Goal: Transaction & Acquisition: Purchase product/service

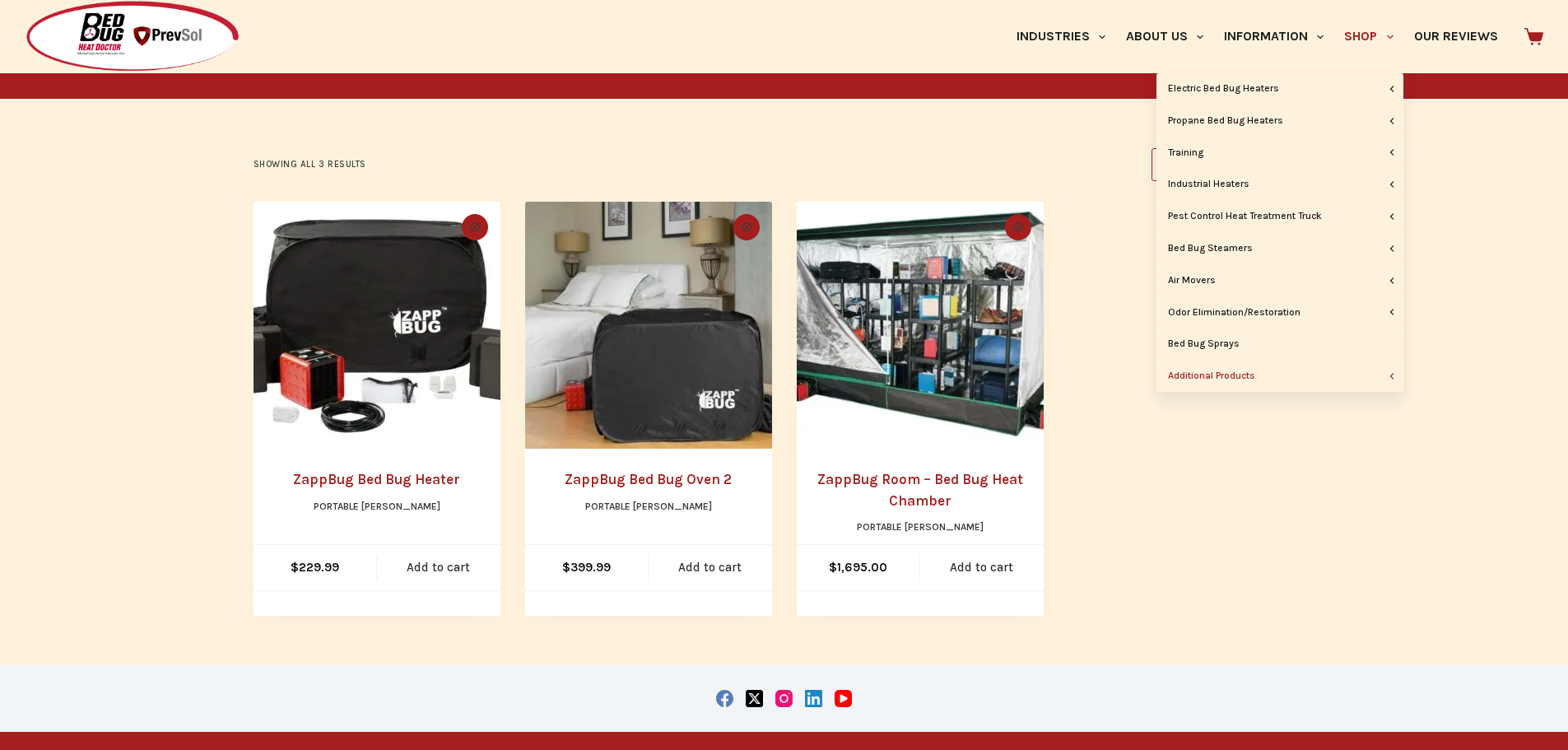
click at [912, 525] on link "Portable [PERSON_NAME]" at bounding box center [920, 526] width 127 height 11
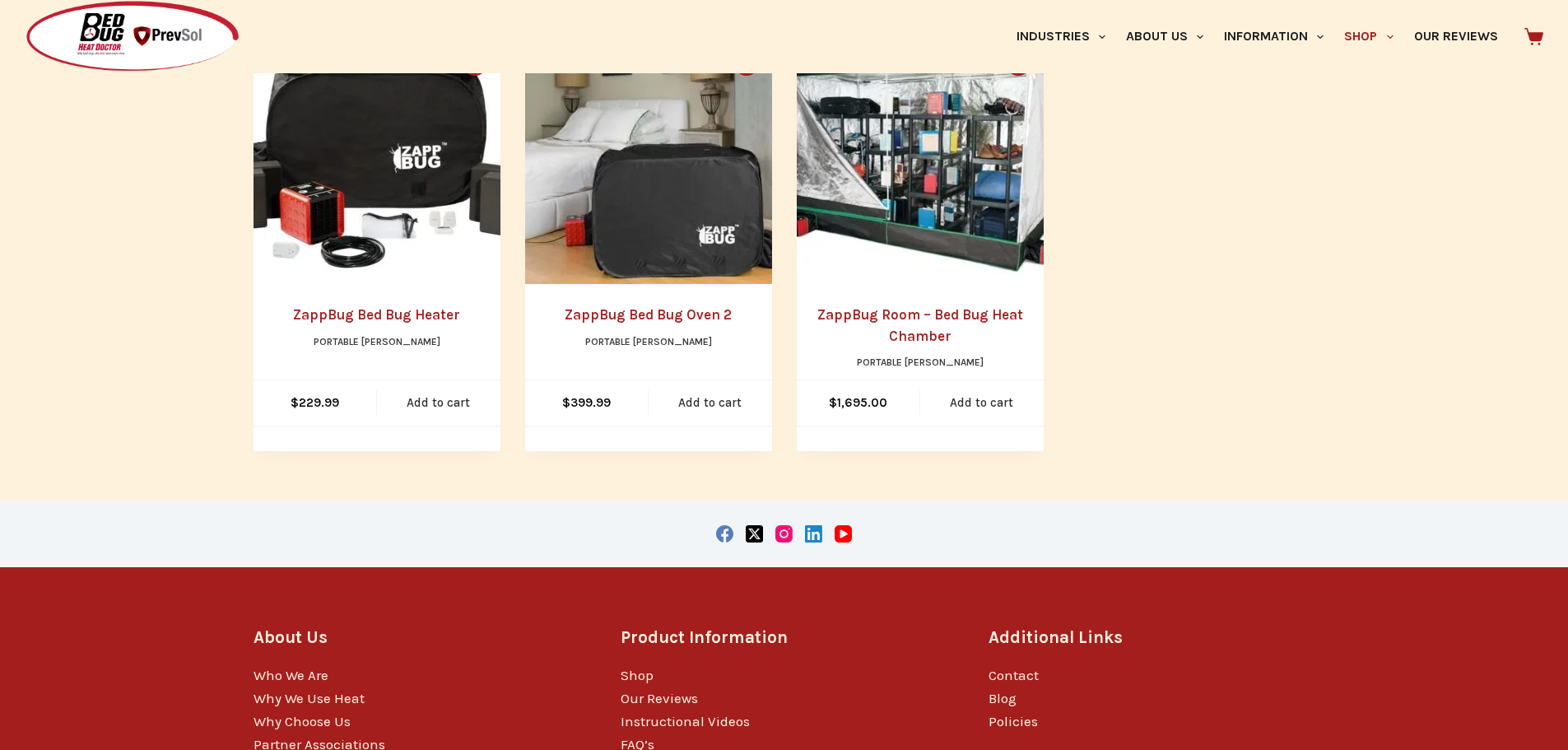
click at [929, 312] on link "ZappBug Room – Bed Bug Heat Chamber" at bounding box center [919, 325] width 205 height 38
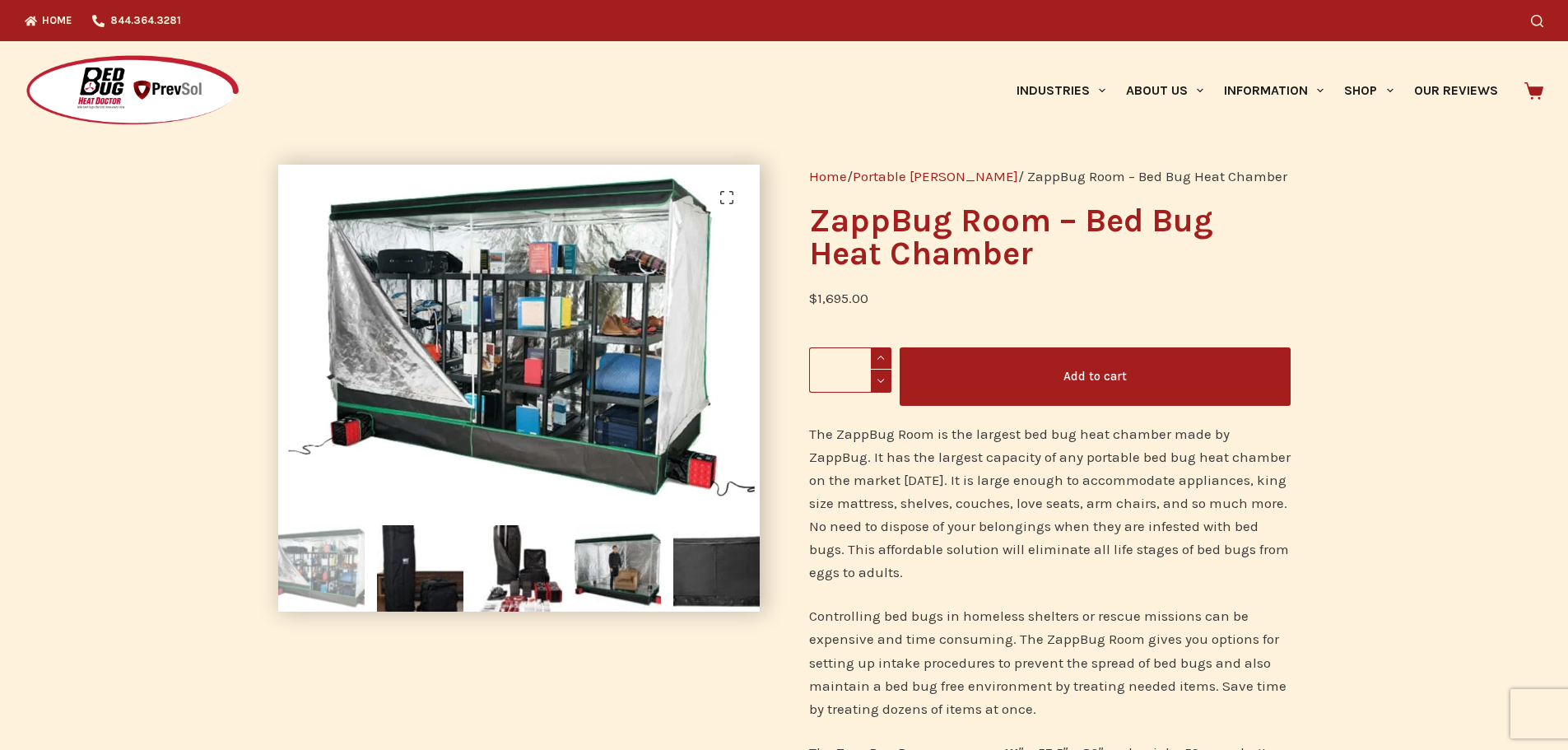
click at [428, 567] on img at bounding box center [419, 568] width 86 height 86
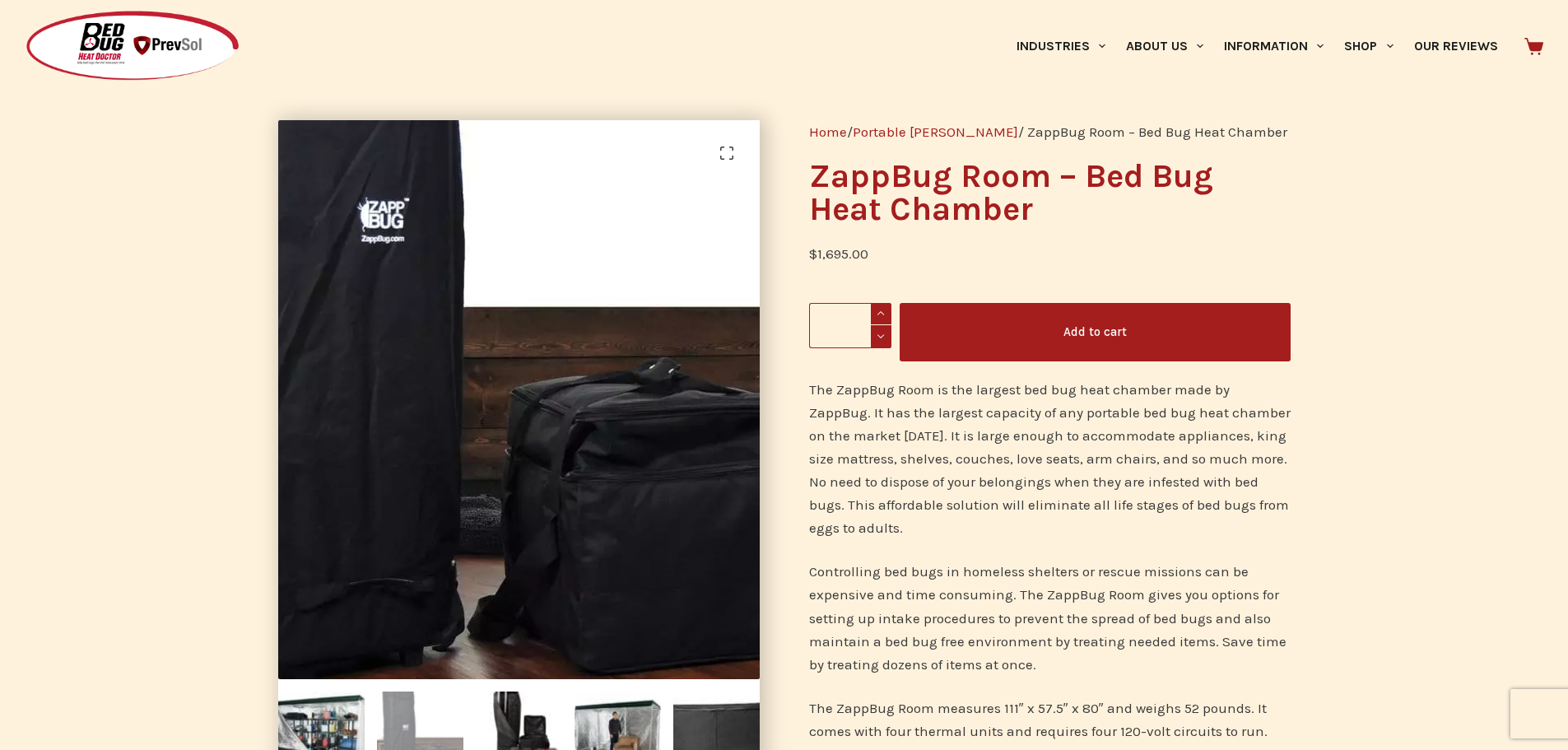
scroll to position [82, 0]
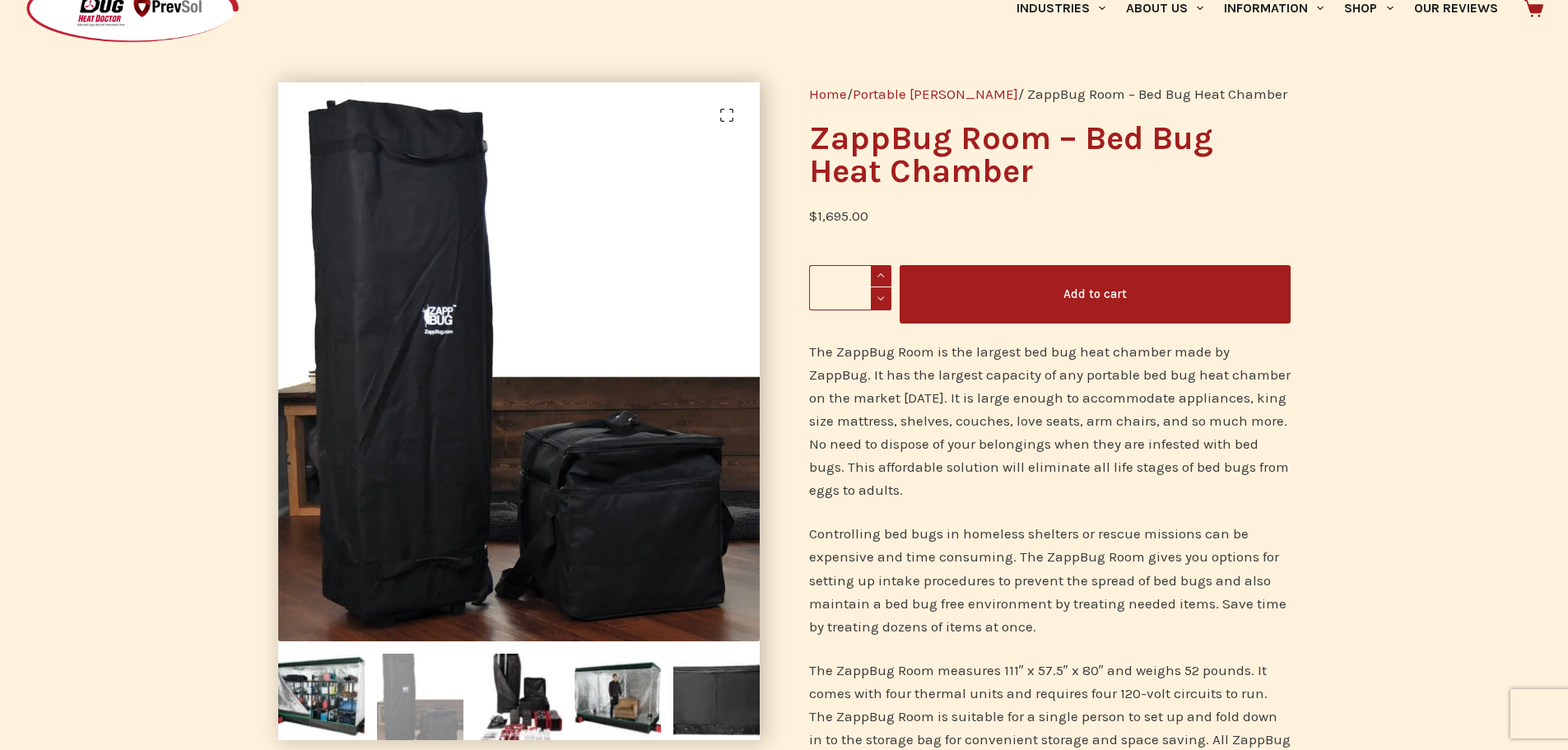
click at [525, 697] on img at bounding box center [519, 696] width 86 height 86
